Goal: Navigation & Orientation: Find specific page/section

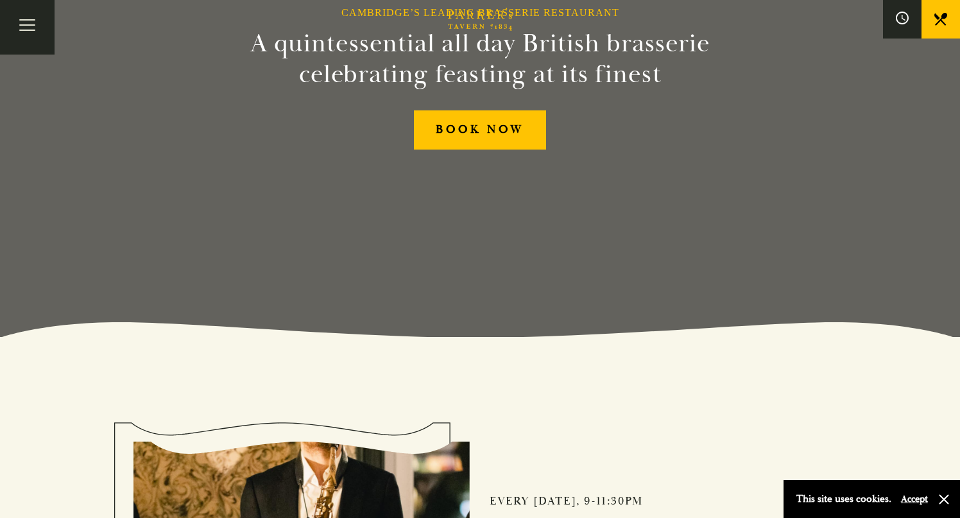
scroll to position [177, 0]
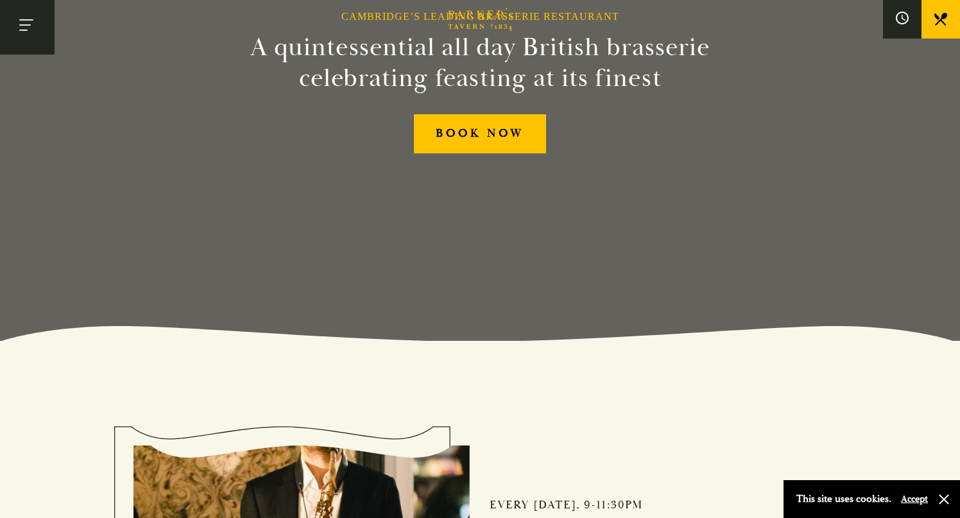
click at [49, 24] on button "Toggle navigation" at bounding box center [27, 27] width 55 height 55
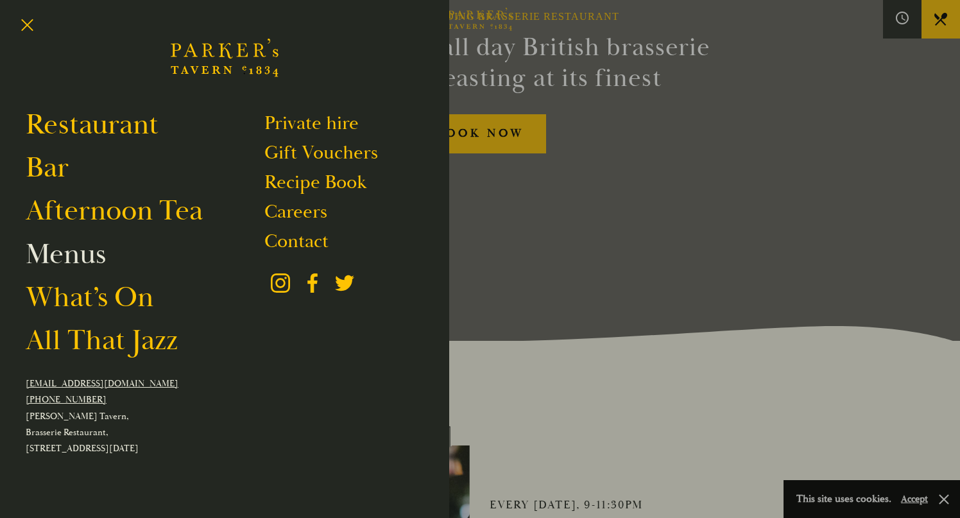
click at [95, 252] on link "Menus" at bounding box center [66, 254] width 80 height 36
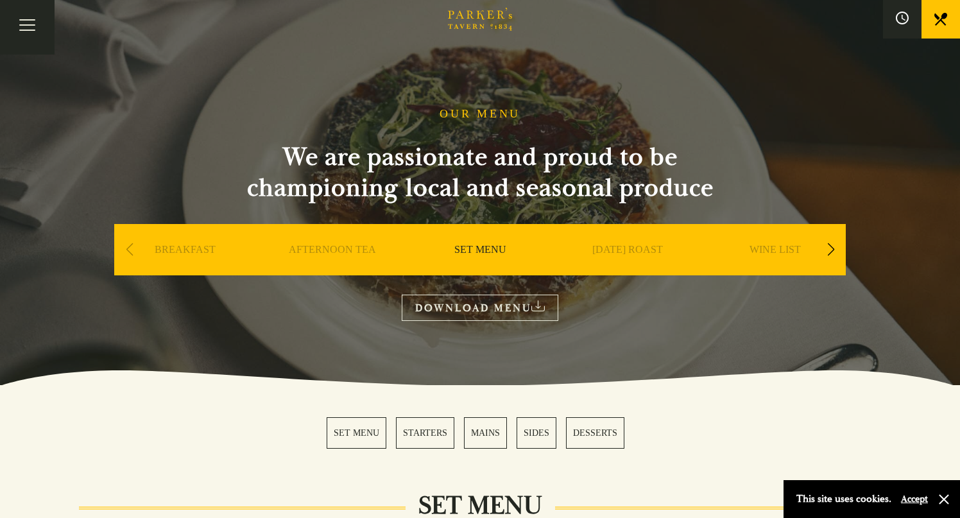
click at [620, 248] on link "SUNDAY ROAST" at bounding box center [627, 268] width 71 height 51
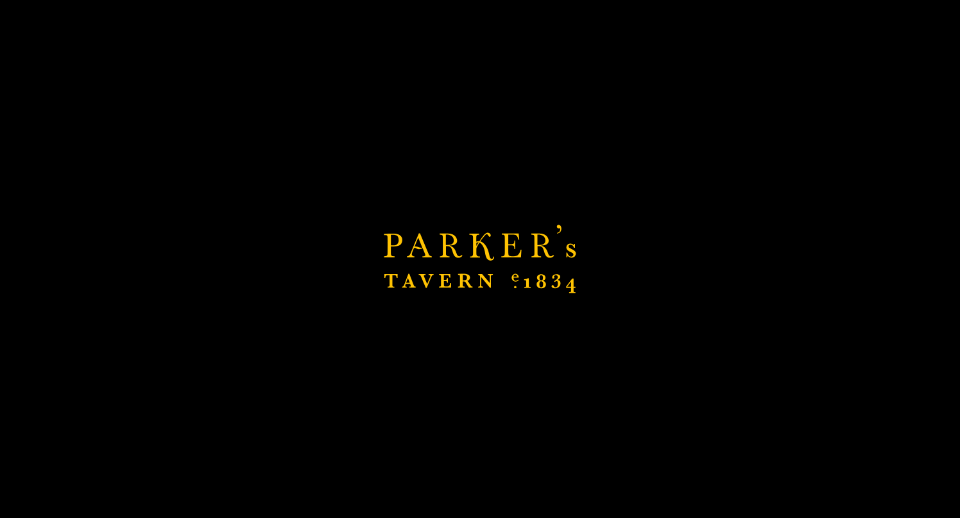
scroll to position [254, 0]
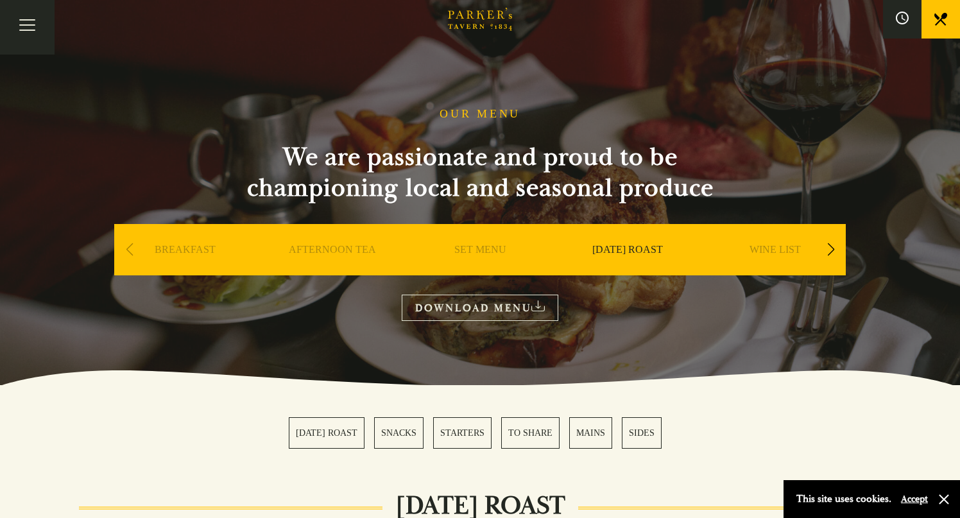
click at [834, 248] on div "Next slide" at bounding box center [830, 250] width 17 height 28
click at [831, 248] on div "Next slide" at bounding box center [830, 250] width 17 height 28
click at [631, 254] on link "DESSERT" at bounding box center [627, 268] width 45 height 51
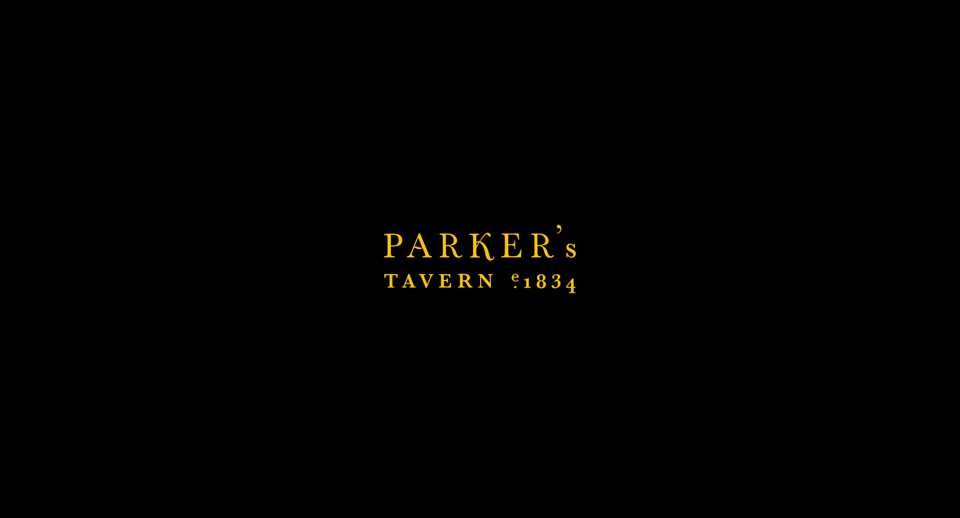
scroll to position [139, 0]
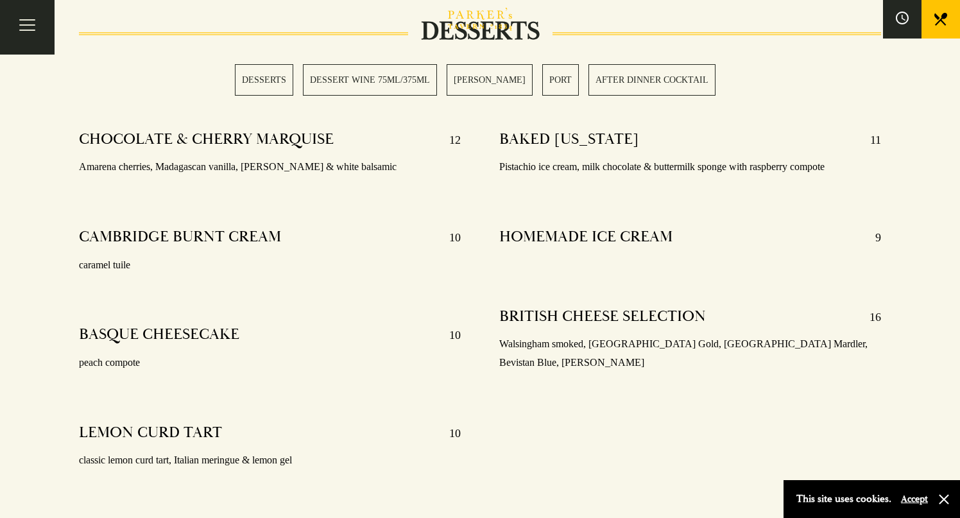
scroll to position [452, 0]
